Goal: Information Seeking & Learning: Check status

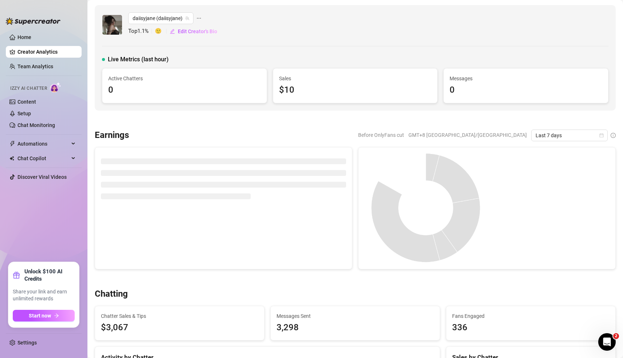
click at [43, 51] on link "Creator Analytics" at bounding box center [46, 52] width 58 height 12
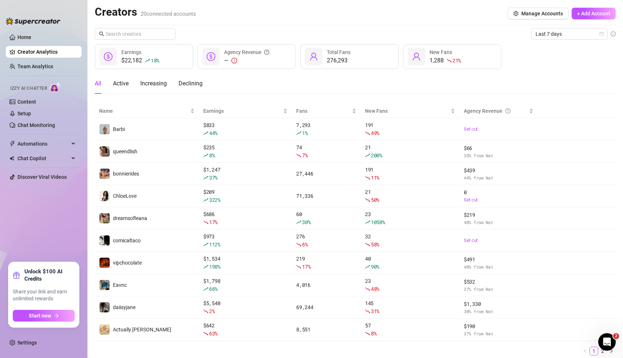
click at [23, 223] on ul "Home Creator Analytics Team Analytics Izzy AI Chatter Content Setup Chat Monito…" at bounding box center [44, 143] width 76 height 230
click at [48, 233] on ul "Home Creator Analytics Team Analytics Izzy AI Chatter Content Setup Chat Monito…" at bounding box center [44, 143] width 76 height 230
click at [602, 34] on icon "calendar" at bounding box center [602, 34] width 4 height 4
click at [563, 94] on div "Custom date" at bounding box center [569, 95] width 65 height 8
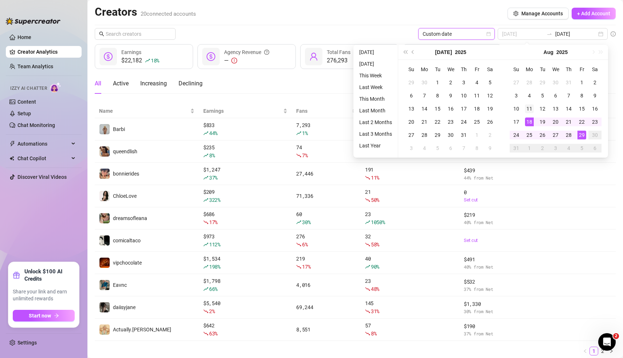
type input "[DATE]"
click at [530, 107] on div "11" at bounding box center [529, 108] width 9 height 9
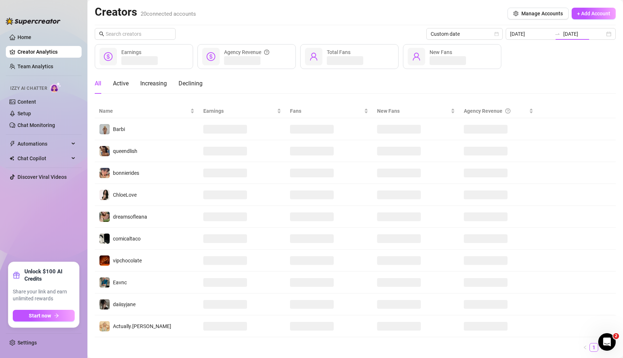
type input "[DATE]"
click at [419, 10] on div "Creators 20 connected accounts Manage Accounts + Add Account" at bounding box center [355, 13] width 521 height 17
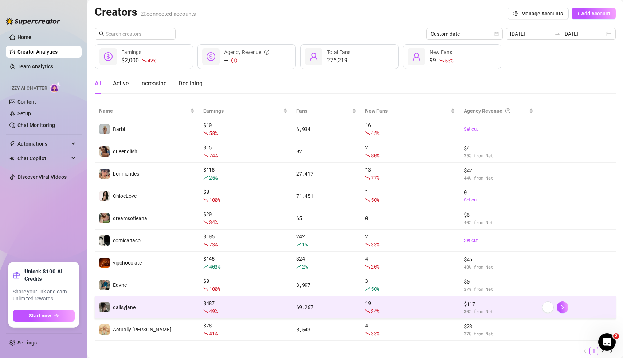
scroll to position [23, 0]
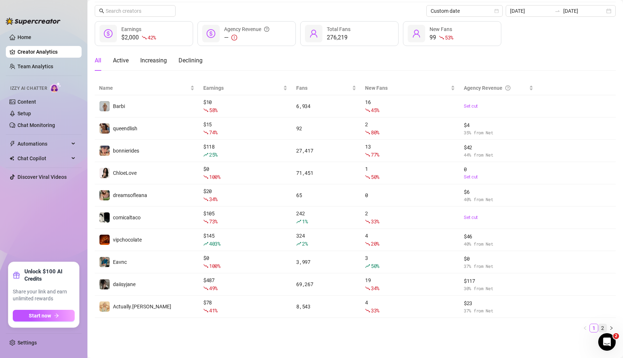
click at [603, 326] on link "2" at bounding box center [603, 328] width 8 height 8
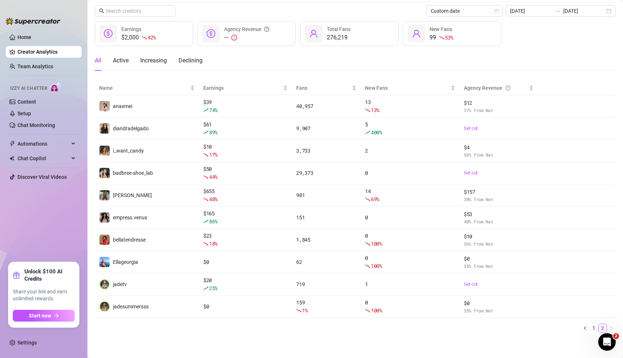
click at [559, 47] on div "Custom date [DATE] [DATE] $2,000 42 % Earnings — Agency Revenue 276,219 Total F…" at bounding box center [355, 171] width 521 height 333
click at [609, 12] on div "[DATE] [DATE]" at bounding box center [561, 11] width 110 height 12
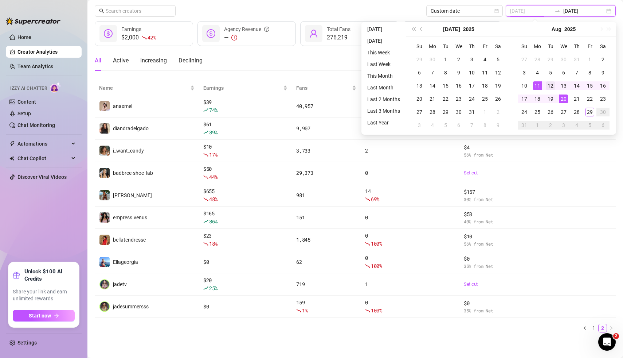
type input "[DATE]"
click at [552, 86] on div "12" at bounding box center [550, 85] width 9 height 9
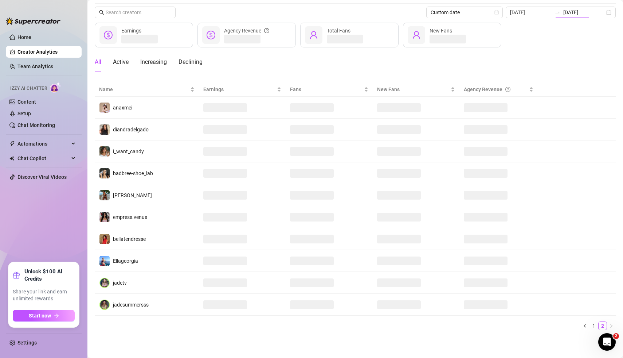
type input "[DATE]"
click at [311, 62] on div "All Active Increasing Declining" at bounding box center [355, 62] width 521 height 20
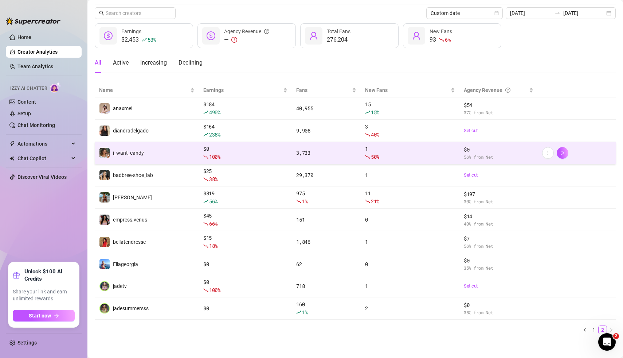
scroll to position [23, 0]
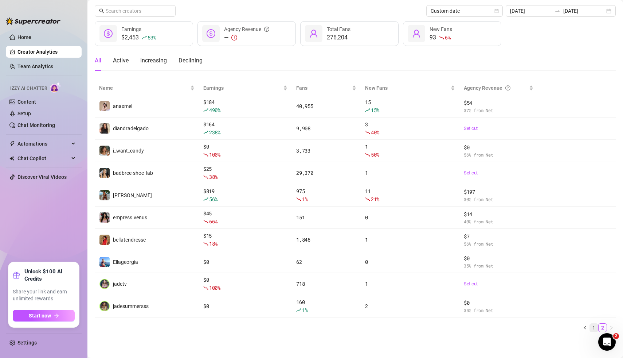
click at [594, 324] on link "1" at bounding box center [594, 327] width 8 height 8
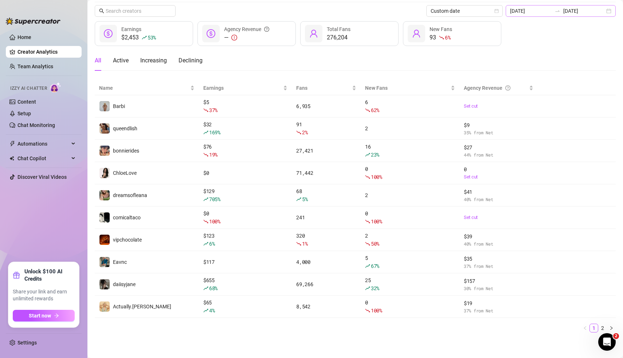
click at [609, 13] on div "[DATE] [DATE]" at bounding box center [561, 11] width 110 height 12
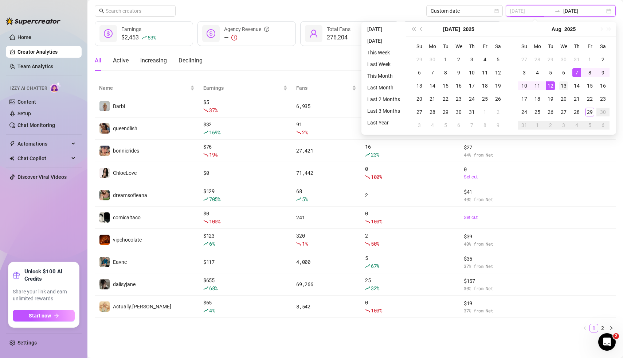
type input "[DATE]"
click at [564, 82] on div "13" at bounding box center [564, 85] width 9 height 9
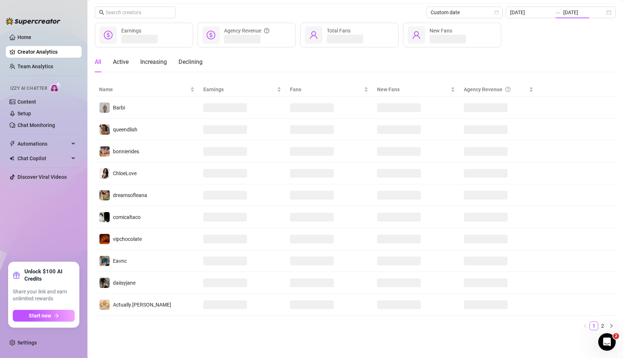
type input "[DATE]"
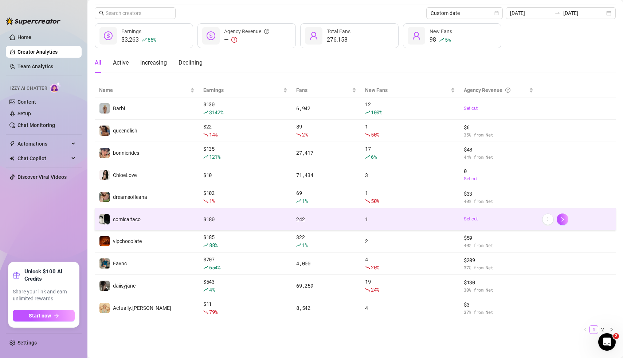
scroll to position [23, 0]
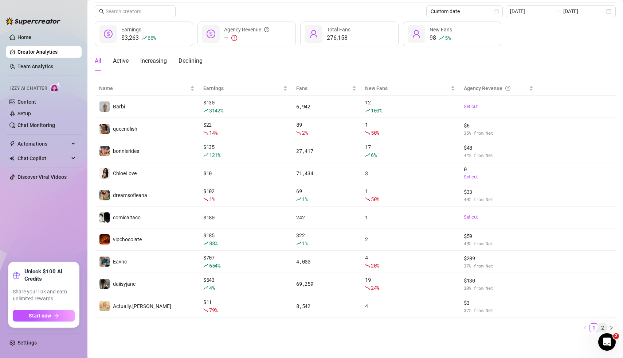
click at [603, 329] on link "2" at bounding box center [603, 327] width 8 height 8
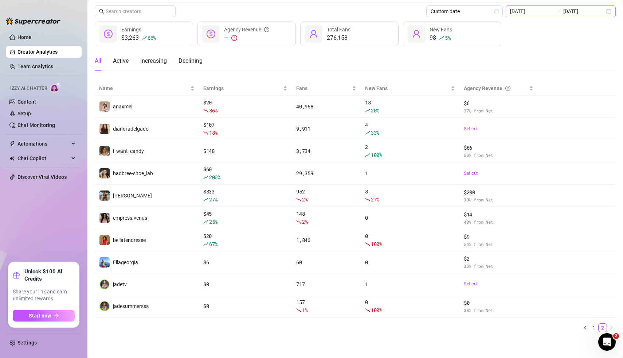
click at [610, 10] on div "[DATE] [DATE]" at bounding box center [561, 11] width 110 height 12
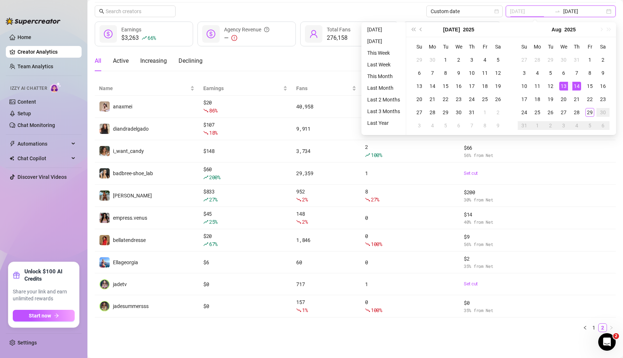
type input "[DATE]"
click at [577, 85] on div "14" at bounding box center [577, 86] width 9 height 9
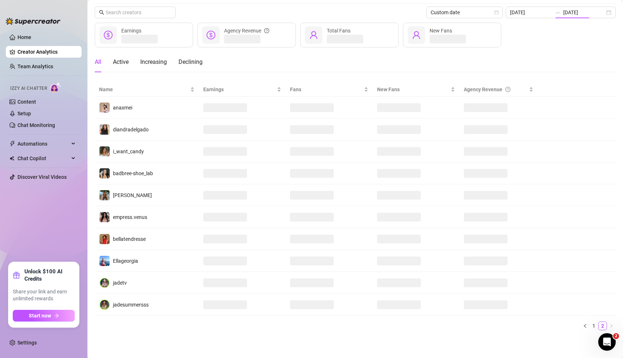
type input "[DATE]"
click at [412, 8] on div "Custom date [DATE] [DATE]" at bounding box center [355, 13] width 521 height 12
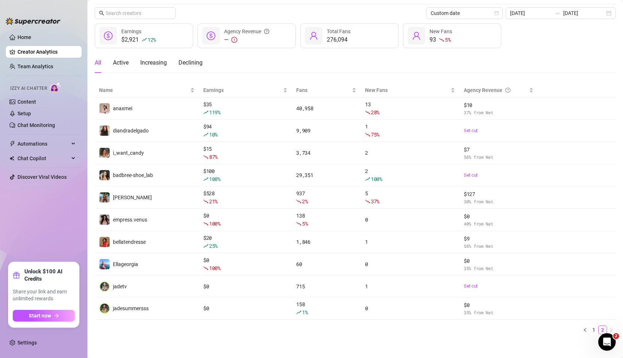
scroll to position [23, 0]
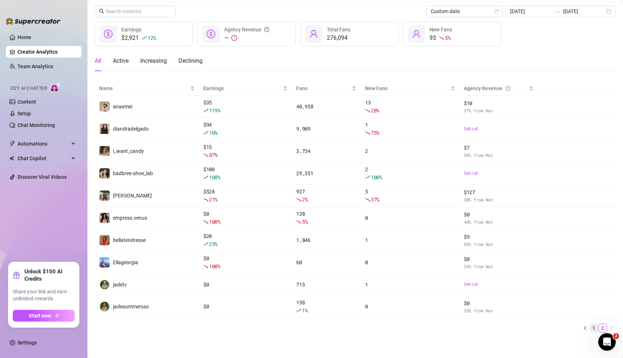
click at [595, 326] on link "1" at bounding box center [594, 328] width 8 height 8
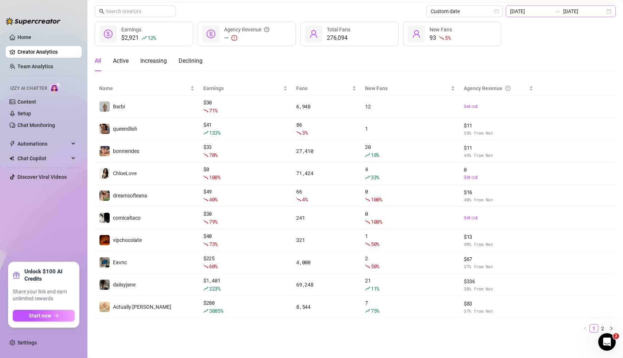
click at [609, 15] on div "[DATE] [DATE]" at bounding box center [561, 11] width 110 height 12
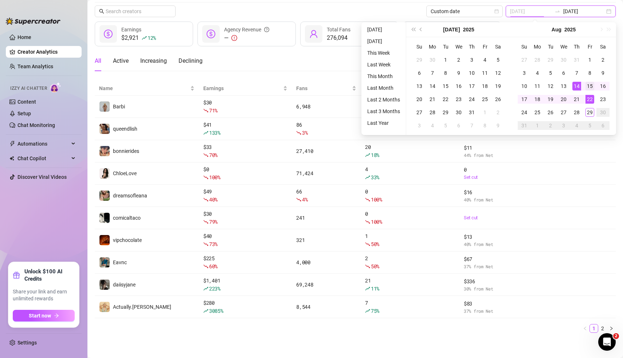
type input "[DATE]"
click at [591, 88] on div "15" at bounding box center [590, 86] width 9 height 9
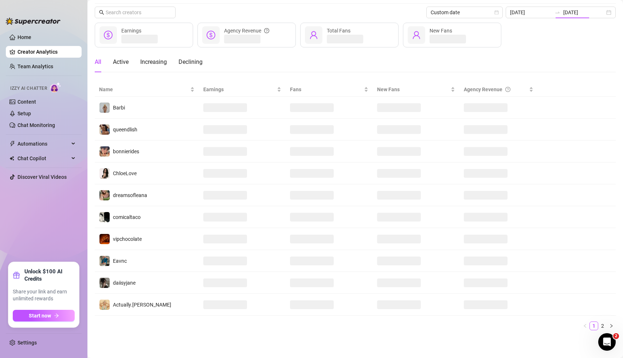
type input "[DATE]"
click at [394, 12] on div "Custom date [DATE] [DATE]" at bounding box center [355, 13] width 521 height 12
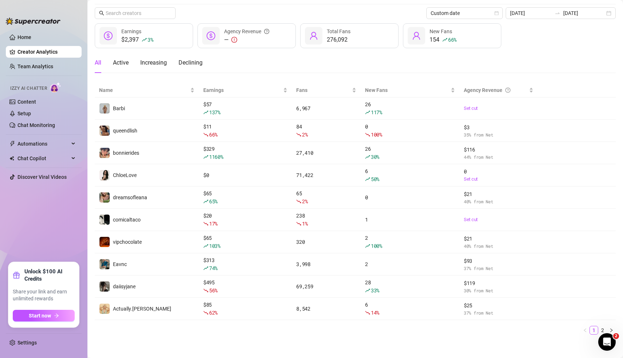
scroll to position [23, 0]
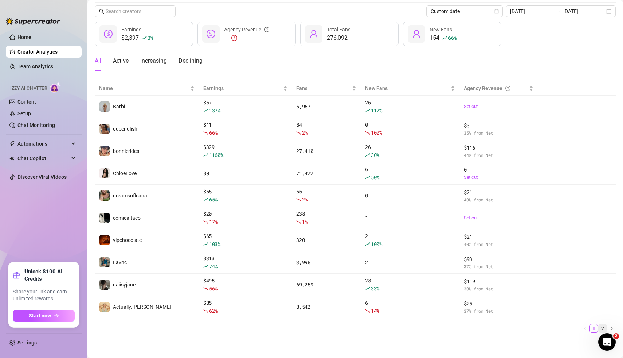
click at [604, 328] on link "2" at bounding box center [603, 328] width 8 height 8
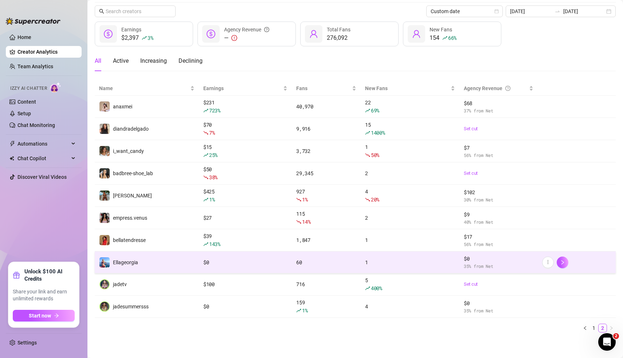
scroll to position [0, 0]
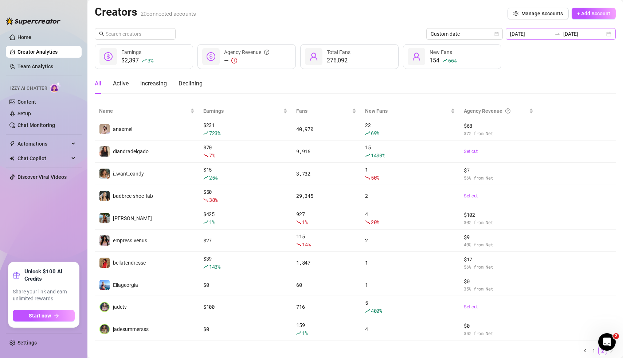
click at [606, 36] on div "[DATE] [DATE]" at bounding box center [561, 34] width 110 height 12
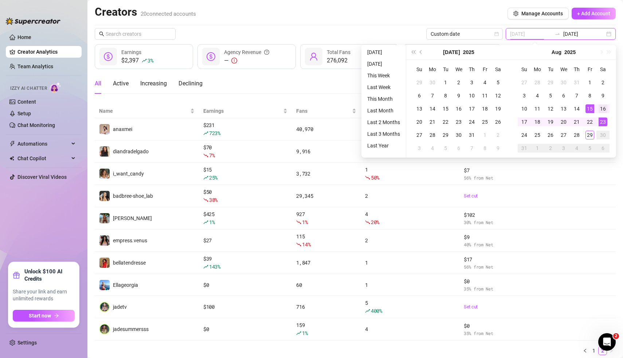
type input "[DATE]"
click at [605, 109] on div "16" at bounding box center [603, 108] width 9 height 9
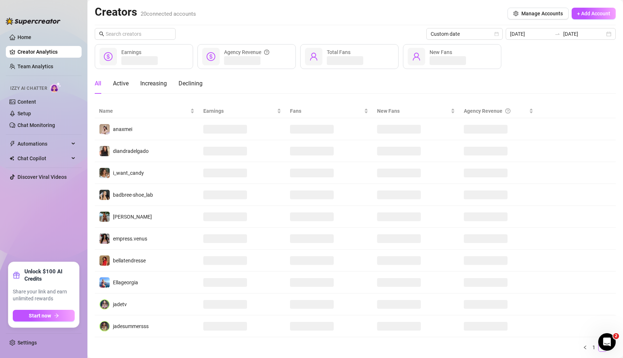
click at [407, 17] on div "Creators 20 connected accounts Manage Accounts + Add Account" at bounding box center [355, 13] width 521 height 17
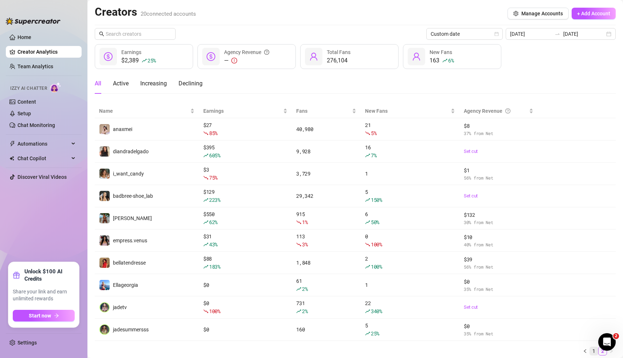
click at [595, 350] on link "1" at bounding box center [594, 351] width 8 height 8
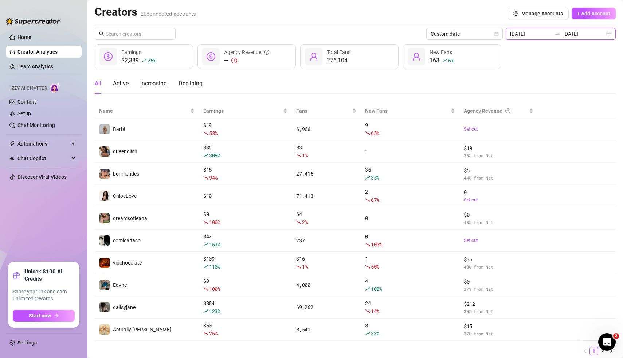
click at [598, 36] on input "[DATE]" at bounding box center [585, 34] width 42 height 8
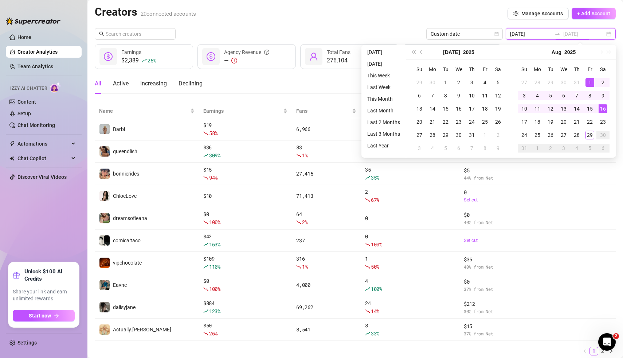
type input "[DATE]"
click at [458, 17] on div "Creators 20 connected accounts Manage Accounts + Add Account" at bounding box center [355, 13] width 521 height 17
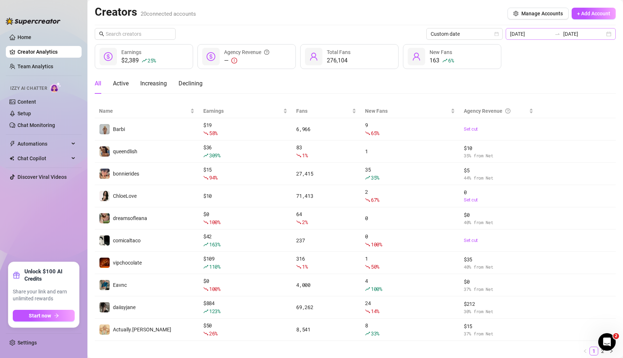
click at [613, 34] on div "[DATE] [DATE]" at bounding box center [561, 34] width 110 height 12
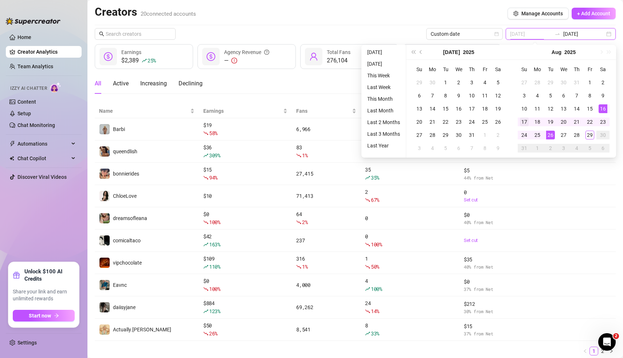
type input "[DATE]"
click at [526, 122] on div "17" at bounding box center [524, 121] width 9 height 9
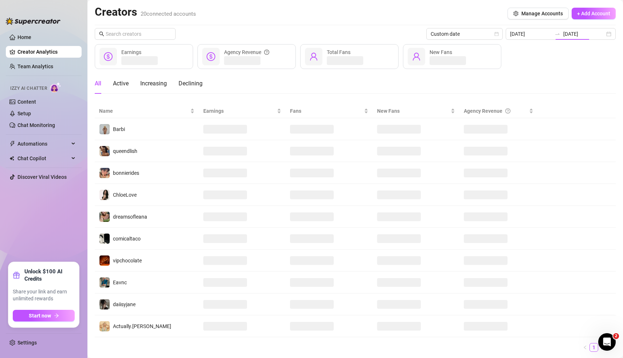
type input "[DATE]"
click at [447, 7] on div "Creators 20 connected accounts Manage Accounts + Add Account" at bounding box center [355, 13] width 521 height 17
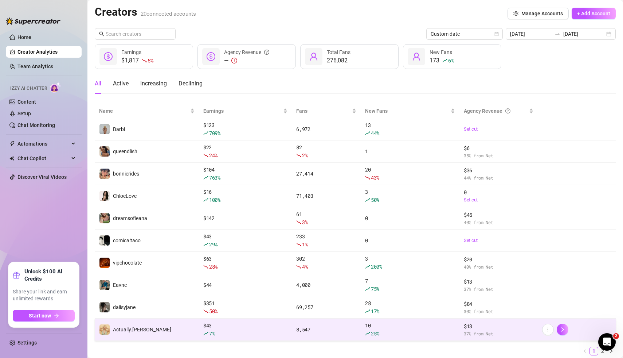
scroll to position [23, 0]
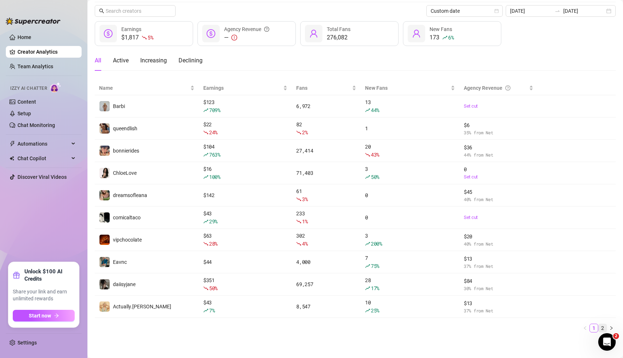
click at [603, 325] on link "2" at bounding box center [603, 328] width 8 height 8
